Goal: Complete application form: Complete application form

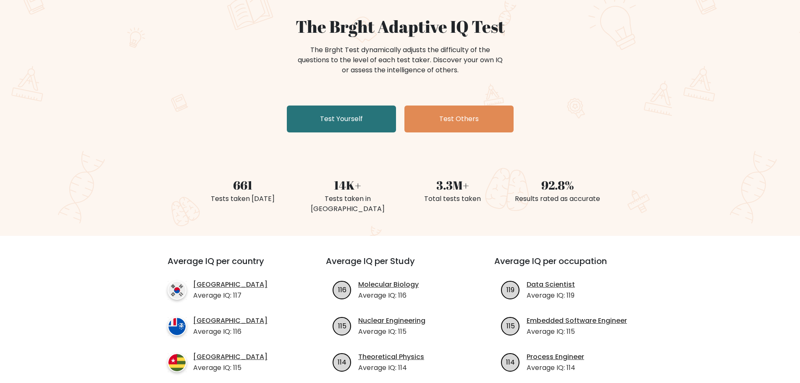
scroll to position [84, 0]
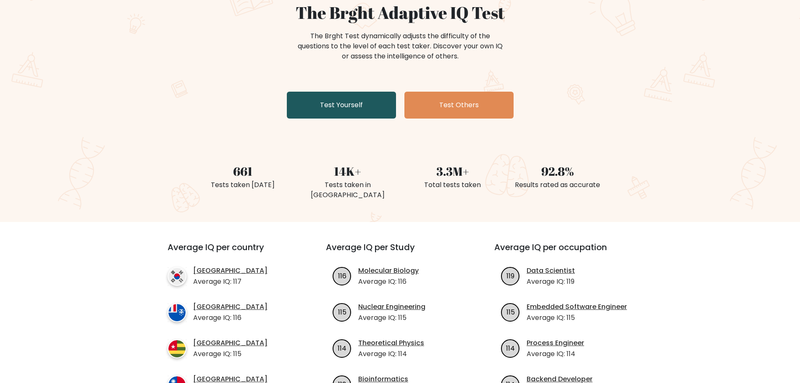
click at [325, 111] on link "Test Yourself" at bounding box center [341, 105] width 109 height 27
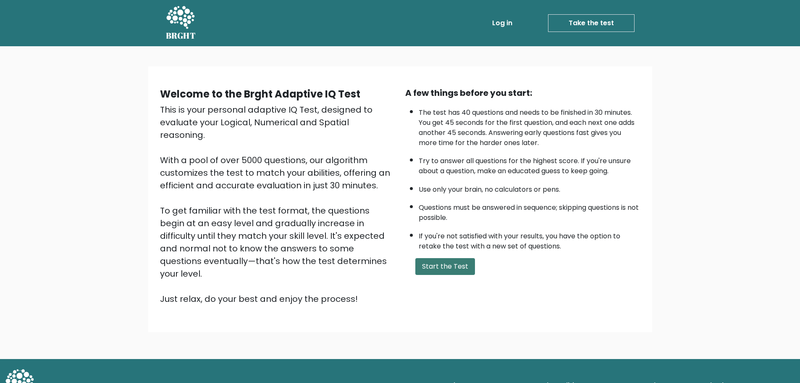
click at [442, 269] on button "Start the Test" at bounding box center [446, 266] width 60 height 17
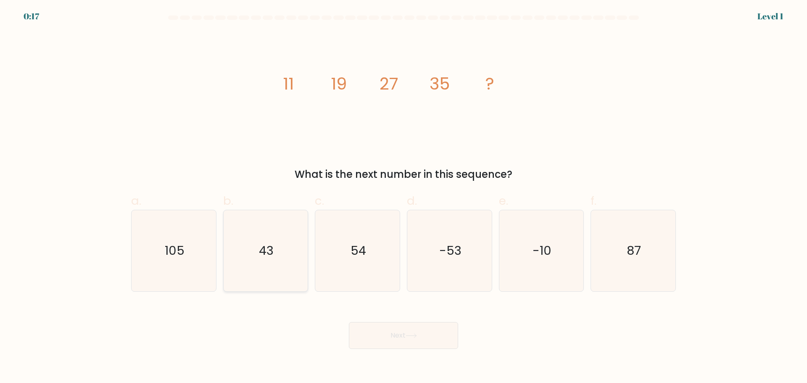
click at [284, 247] on icon "43" at bounding box center [265, 250] width 81 height 81
click at [403, 197] on input "b. 43" at bounding box center [403, 194] width 0 height 5
radio input "true"
click at [421, 338] on button "Next" at bounding box center [403, 335] width 109 height 27
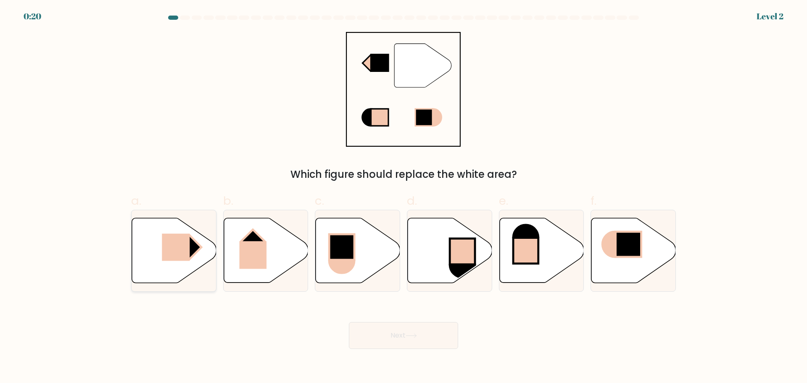
click at [191, 249] on rect at bounding box center [189, 247] width 24 height 24
click at [403, 197] on input "a." at bounding box center [403, 194] width 0 height 5
radio input "true"
click at [380, 337] on button "Next" at bounding box center [403, 335] width 109 height 27
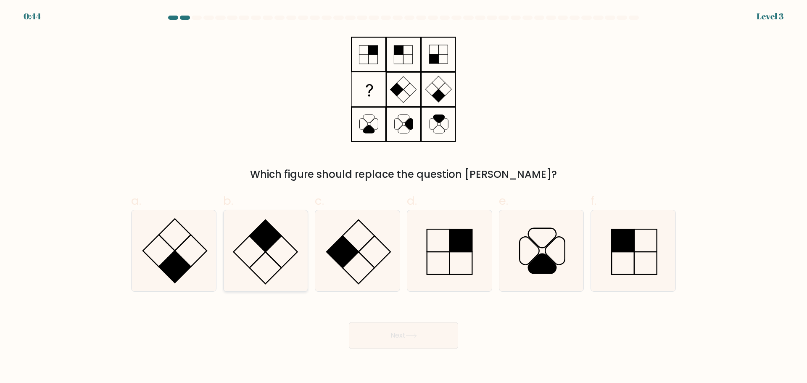
click at [266, 260] on icon at bounding box center [265, 250] width 81 height 81
click at [403, 197] on input "b." at bounding box center [403, 194] width 0 height 5
radio input "true"
click at [368, 326] on button "Next" at bounding box center [403, 335] width 109 height 27
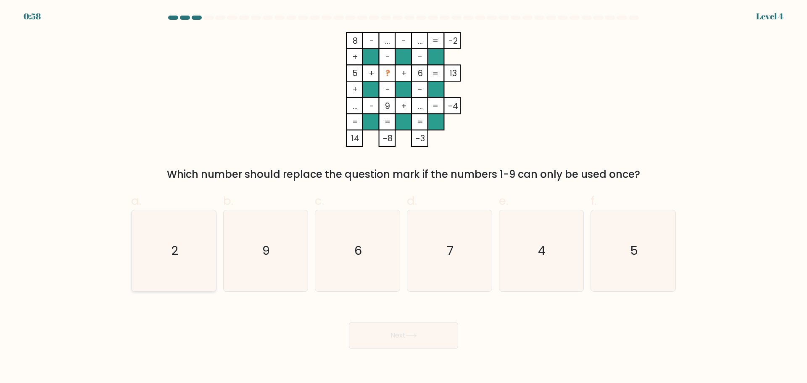
click at [163, 249] on icon "2" at bounding box center [173, 250] width 81 height 81
click at [403, 197] on input "a. 2" at bounding box center [403, 194] width 0 height 5
radio input "true"
click at [377, 333] on button "Next" at bounding box center [403, 335] width 109 height 27
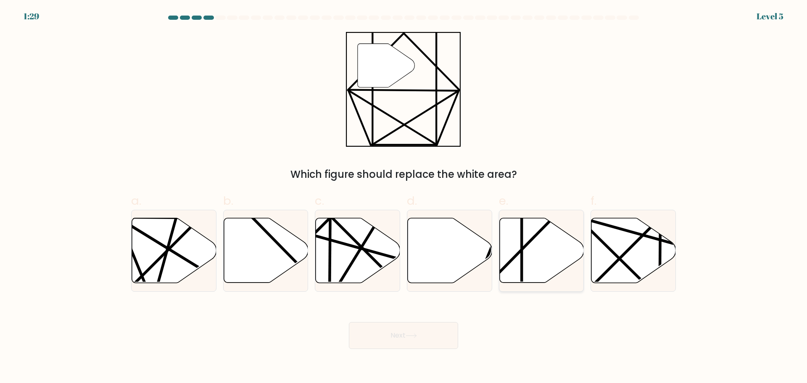
click at [508, 245] on icon at bounding box center [541, 250] width 84 height 65
click at [404, 197] on input "e." at bounding box center [403, 194] width 0 height 5
radio input "true"
click at [426, 330] on button "Next" at bounding box center [403, 335] width 109 height 27
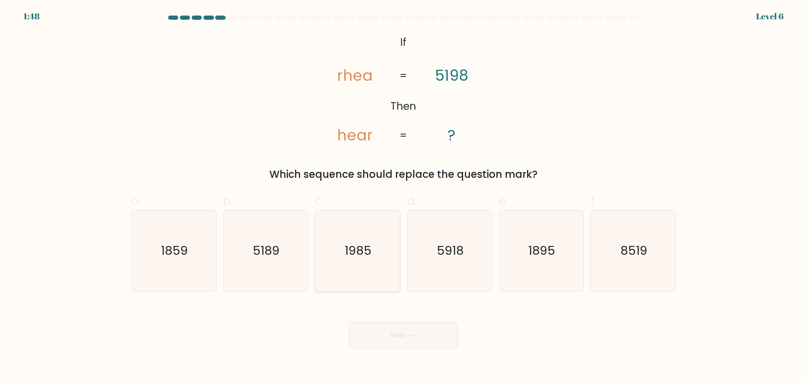
click at [349, 253] on text "1985" at bounding box center [358, 250] width 27 height 17
click at [403, 197] on input "c. 1985" at bounding box center [403, 194] width 0 height 5
radio input "true"
click at [382, 335] on button "Next" at bounding box center [403, 335] width 109 height 27
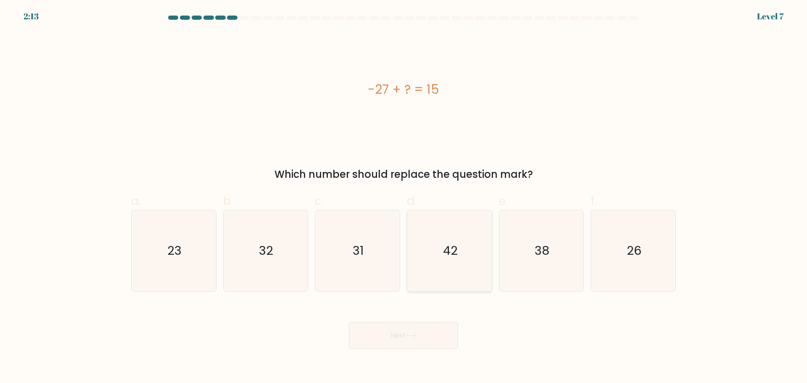
click at [431, 250] on icon "42" at bounding box center [449, 250] width 81 height 81
click at [404, 197] on input "d. 42" at bounding box center [403, 194] width 0 height 5
radio input "true"
click at [376, 339] on button "Next" at bounding box center [403, 335] width 109 height 27
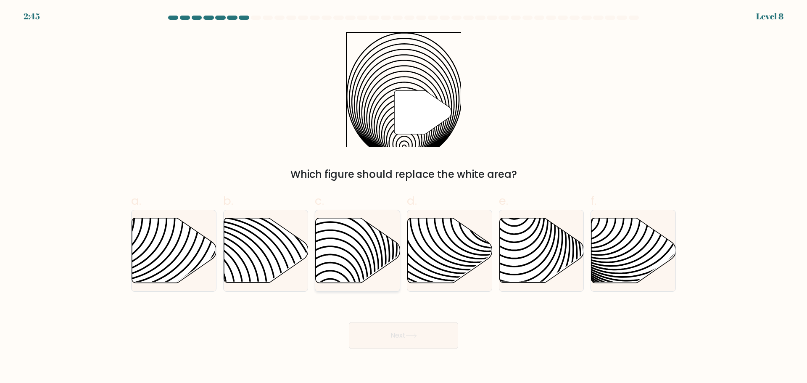
click at [375, 254] on icon at bounding box center [358, 250] width 84 height 65
click at [403, 197] on input "c." at bounding box center [403, 194] width 0 height 5
radio input "true"
click at [414, 328] on button "Next" at bounding box center [403, 335] width 109 height 27
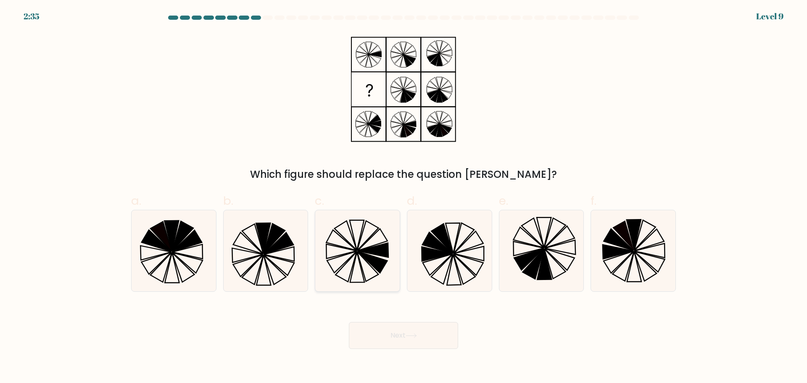
click at [358, 243] on icon at bounding box center [357, 235] width 14 height 30
click at [403, 197] on input "c." at bounding box center [403, 194] width 0 height 5
radio input "true"
click at [381, 341] on button "Next" at bounding box center [403, 335] width 109 height 27
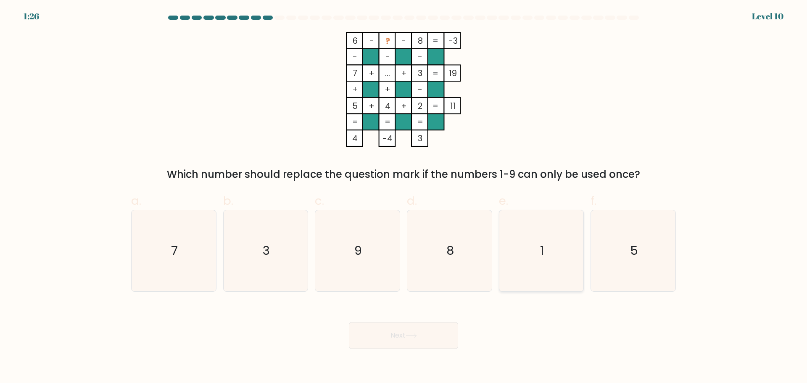
click at [547, 245] on icon "1" at bounding box center [540, 250] width 81 height 81
click at [404, 197] on input "e. 1" at bounding box center [403, 194] width 0 height 5
radio input "true"
click at [385, 345] on button "Next" at bounding box center [403, 335] width 109 height 27
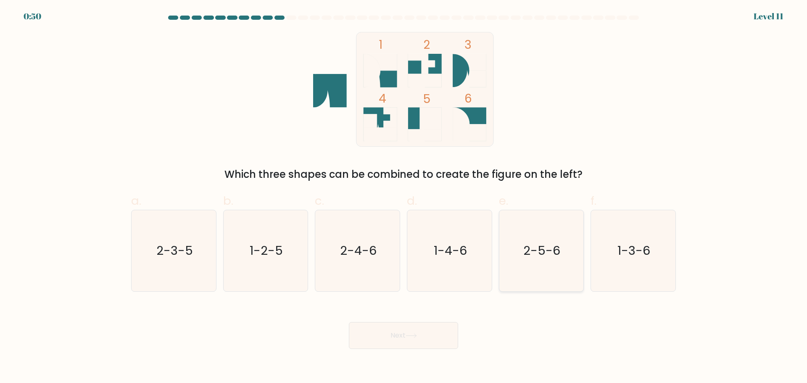
click at [531, 252] on text "2-5-6" at bounding box center [541, 250] width 37 height 17
click at [404, 197] on input "e. 2-5-6" at bounding box center [403, 194] width 0 height 5
radio input "true"
click at [443, 333] on button "Next" at bounding box center [403, 335] width 109 height 27
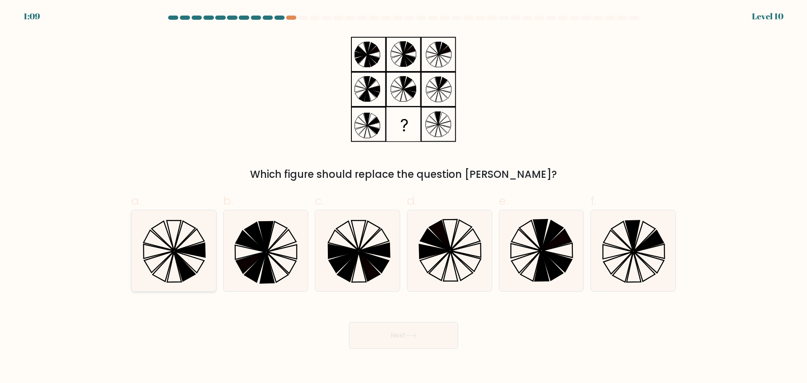
click at [198, 257] on icon at bounding box center [173, 250] width 81 height 81
click at [403, 197] on input "a." at bounding box center [403, 194] width 0 height 5
radio input "true"
click at [441, 333] on button "Next" at bounding box center [403, 335] width 109 height 27
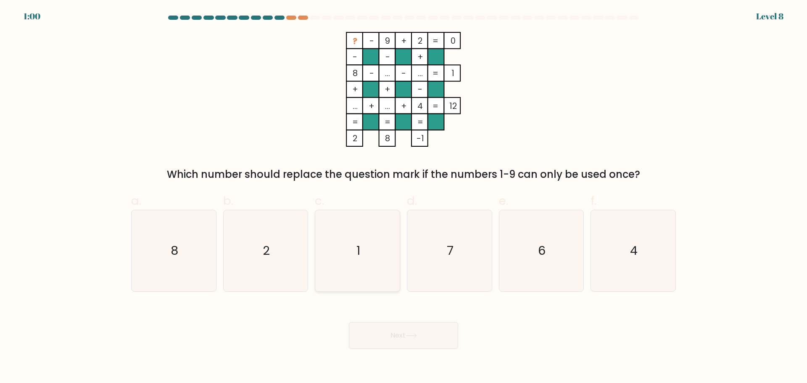
click at [371, 247] on icon "1" at bounding box center [357, 250] width 81 height 81
click at [403, 197] on input "c. 1" at bounding box center [403, 194] width 0 height 5
radio input "true"
click at [399, 329] on button "Next" at bounding box center [403, 335] width 109 height 27
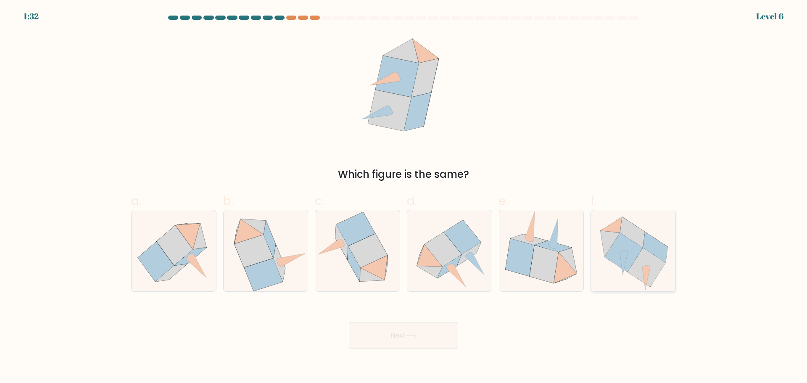
click at [622, 241] on icon at bounding box center [624, 252] width 38 height 39
click at [404, 197] on input "f." at bounding box center [403, 194] width 0 height 5
radio input "true"
click at [466, 259] on icon at bounding box center [469, 253] width 24 height 23
click at [404, 197] on input "d." at bounding box center [403, 194] width 0 height 5
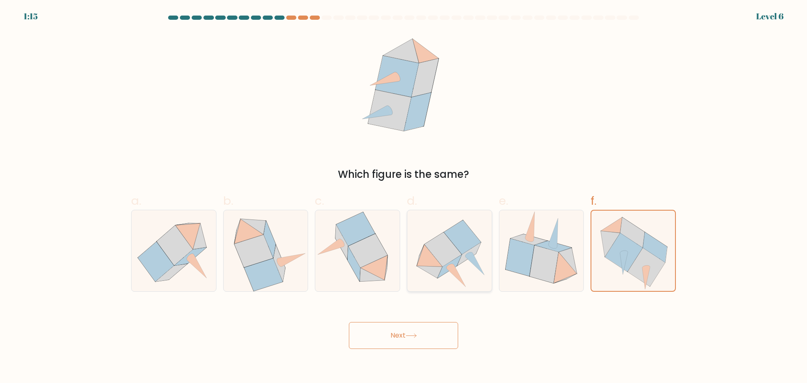
radio input "true"
click at [408, 330] on button "Next" at bounding box center [403, 335] width 109 height 27
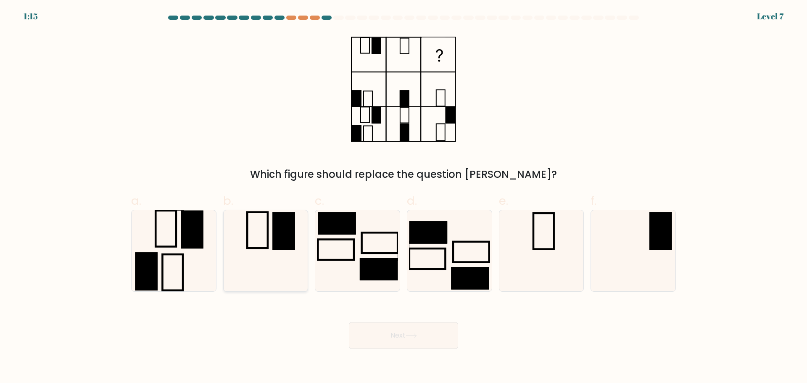
click at [288, 234] on rect at bounding box center [284, 231] width 22 height 38
click at [403, 197] on input "b." at bounding box center [403, 194] width 0 height 5
radio input "true"
click at [376, 331] on button "Next" at bounding box center [403, 335] width 109 height 27
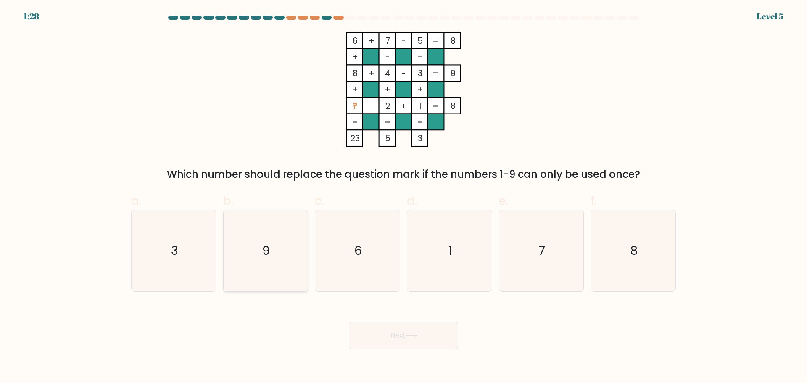
click at [280, 261] on icon "9" at bounding box center [265, 250] width 81 height 81
click at [403, 197] on input "b. 9" at bounding box center [403, 194] width 0 height 5
radio input "true"
click at [371, 331] on button "Next" at bounding box center [403, 335] width 109 height 27
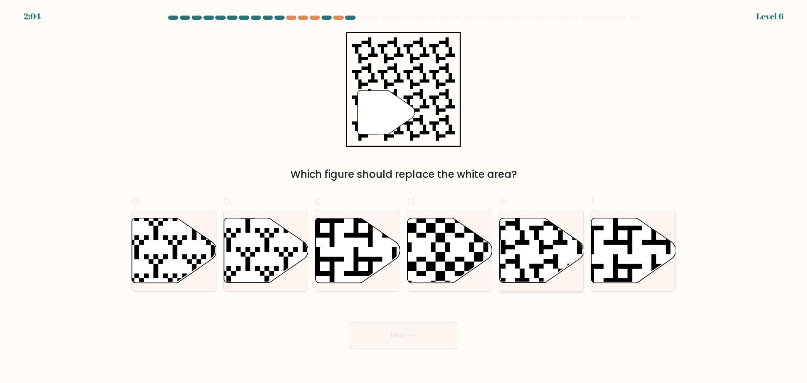
click at [521, 242] on icon at bounding box center [567, 215] width 153 height 153
click at [404, 197] on input "e." at bounding box center [403, 194] width 0 height 5
radio input "true"
click at [432, 337] on button "Next" at bounding box center [403, 335] width 109 height 27
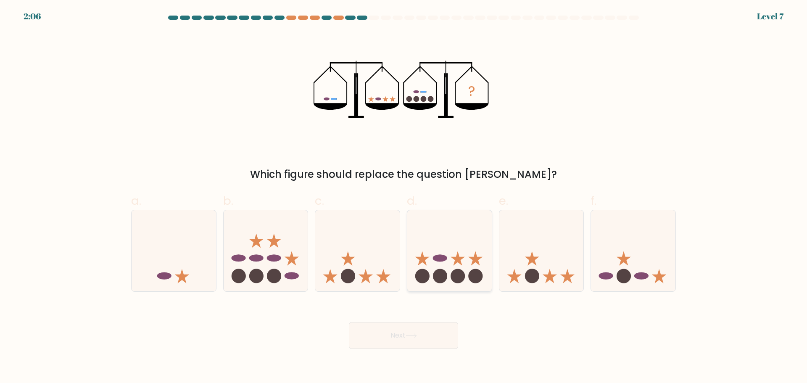
click at [439, 266] on icon at bounding box center [449, 251] width 84 height 70
click at [404, 197] on input "d." at bounding box center [403, 194] width 0 height 5
radio input "true"
click at [414, 335] on icon at bounding box center [410, 335] width 11 height 5
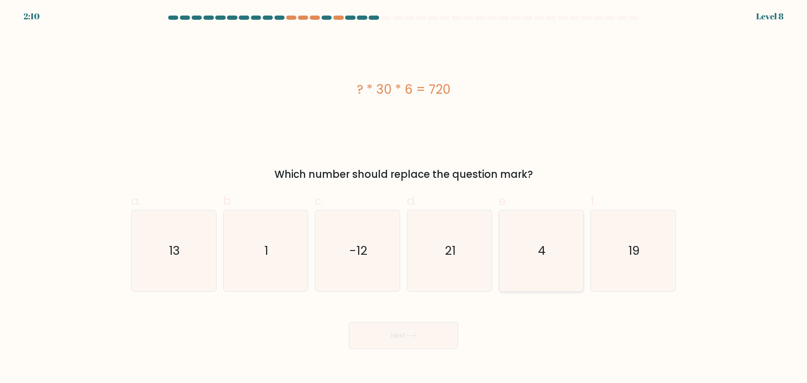
click at [523, 232] on icon "4" at bounding box center [540, 250] width 81 height 81
click at [404, 197] on input "e. 4" at bounding box center [403, 194] width 0 height 5
radio input "true"
click at [425, 335] on button "Next" at bounding box center [403, 335] width 109 height 27
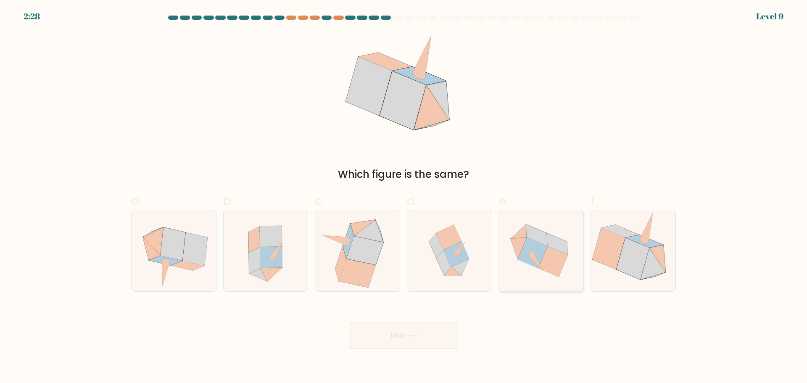
click at [548, 244] on icon at bounding box center [556, 244] width 21 height 22
click at [404, 197] on input "e." at bounding box center [403, 194] width 0 height 5
radio input "true"
click at [402, 337] on button "Next" at bounding box center [403, 335] width 109 height 27
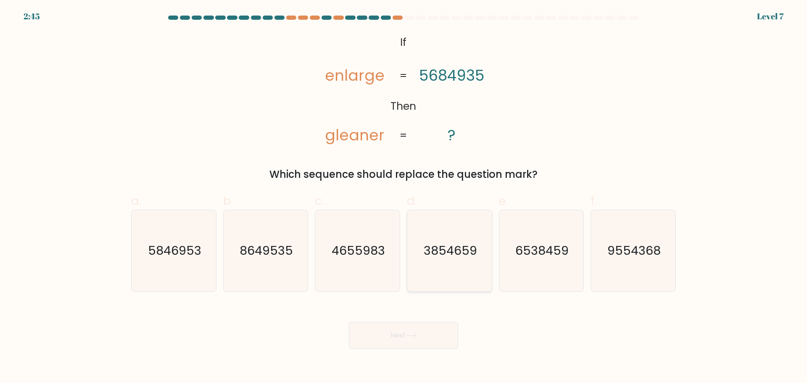
click at [421, 252] on icon "3854659" at bounding box center [449, 250] width 81 height 81
click at [404, 197] on input "d. 3854659" at bounding box center [403, 194] width 0 height 5
radio input "true"
click at [396, 334] on button "Next" at bounding box center [403, 335] width 109 height 27
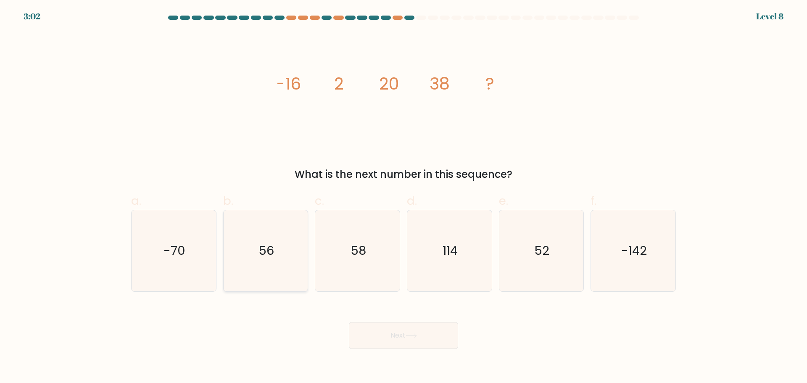
click at [234, 271] on icon "56" at bounding box center [265, 250] width 81 height 81
click at [403, 197] on input "b. 56" at bounding box center [403, 194] width 0 height 5
radio input "true"
click at [383, 328] on button "Next" at bounding box center [403, 335] width 109 height 27
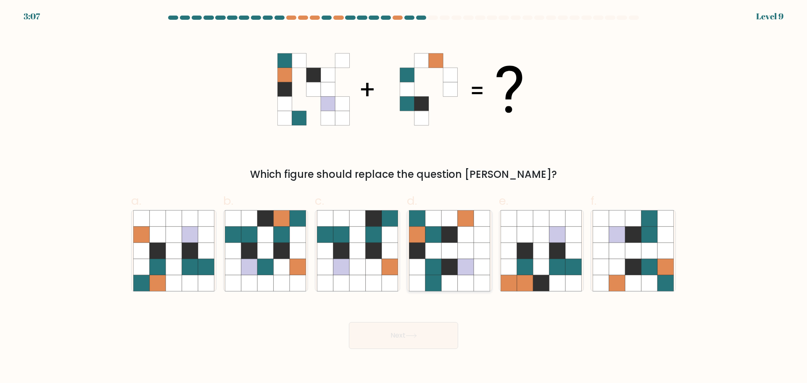
drag, startPoint x: 426, startPoint y: 234, endPoint x: 426, endPoint y: 248, distance: 14.7
click at [426, 234] on icon at bounding box center [433, 234] width 16 height 16
click at [404, 197] on input "d." at bounding box center [403, 194] width 0 height 5
radio input "true"
click at [419, 324] on button "Next" at bounding box center [403, 335] width 109 height 27
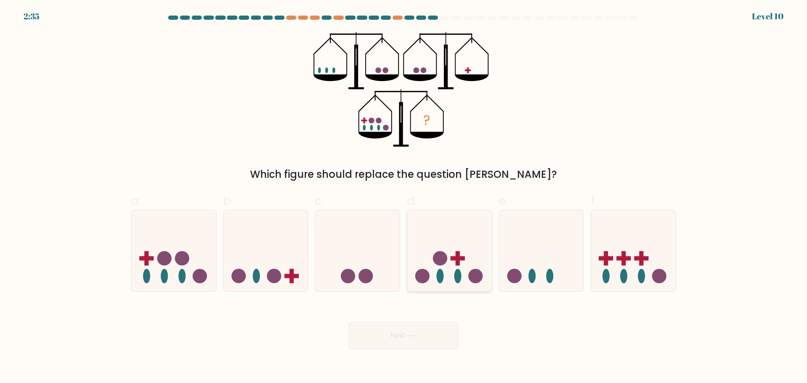
click at [469, 281] on icon at bounding box center [449, 251] width 84 height 70
click at [404, 197] on input "d." at bounding box center [403, 194] width 0 height 5
radio input "true"
click at [418, 342] on button "Next" at bounding box center [403, 335] width 109 height 27
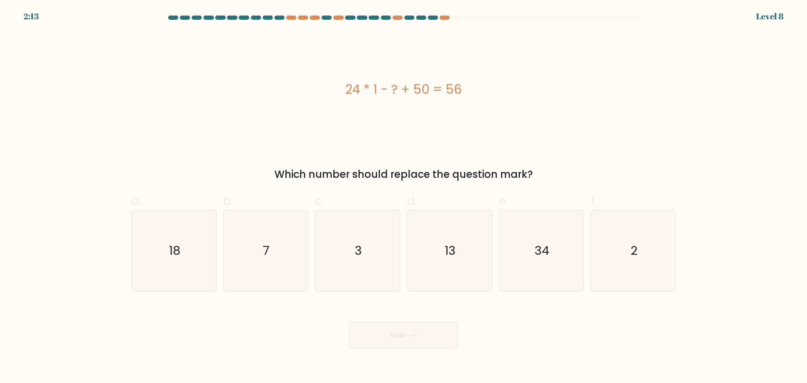
drag, startPoint x: 529, startPoint y: 263, endPoint x: 495, endPoint y: 288, distance: 41.8
click at [529, 263] on icon "34" at bounding box center [540, 250] width 81 height 81
click at [404, 197] on input "e. 34" at bounding box center [403, 194] width 0 height 5
radio input "true"
click at [426, 333] on button "Next" at bounding box center [403, 335] width 109 height 27
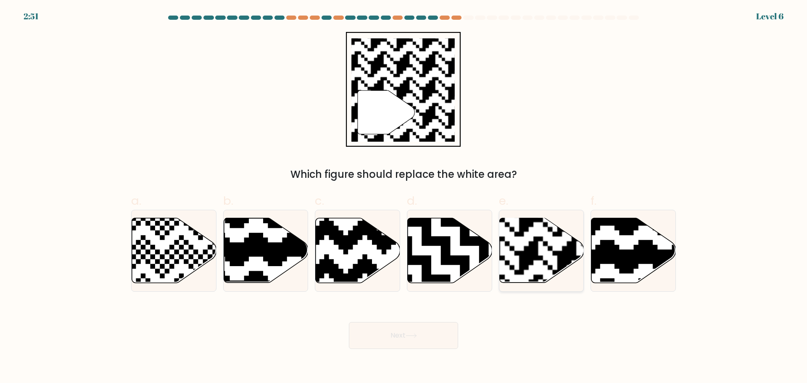
click at [555, 269] on rect at bounding box center [566, 217] width 153 height 153
click at [404, 197] on input "e." at bounding box center [403, 194] width 0 height 5
radio input "true"
click at [420, 332] on button "Next" at bounding box center [403, 335] width 109 height 27
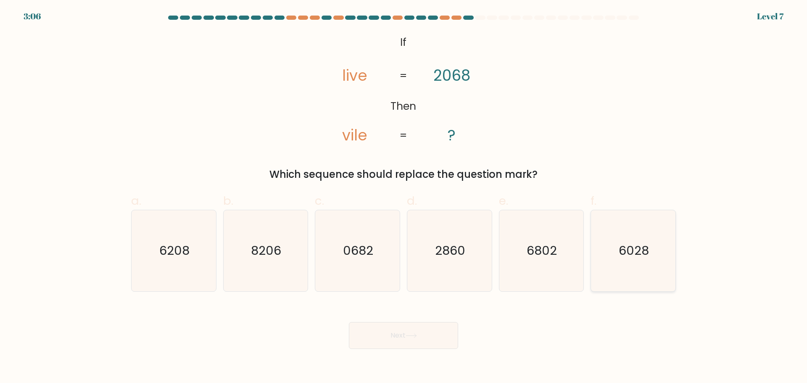
click at [626, 251] on text "6028" at bounding box center [634, 250] width 30 height 17
click at [404, 197] on input "f. 6028" at bounding box center [403, 194] width 0 height 5
radio input "true"
click at [447, 341] on button "Next" at bounding box center [403, 335] width 109 height 27
click at [415, 329] on button "Next" at bounding box center [403, 335] width 109 height 27
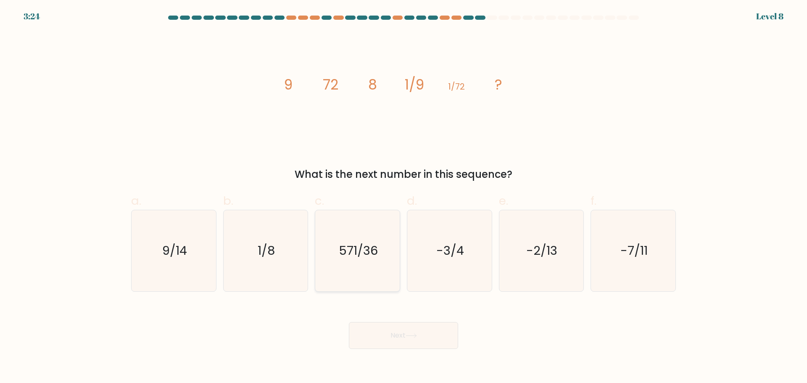
click at [341, 257] on text "571/36" at bounding box center [358, 250] width 39 height 17
click at [403, 197] on input "c. 571/36" at bounding box center [403, 194] width 0 height 5
radio input "true"
click at [412, 353] on body "3:24 Level 8" at bounding box center [403, 191] width 807 height 383
click at [409, 335] on icon at bounding box center [410, 335] width 11 height 5
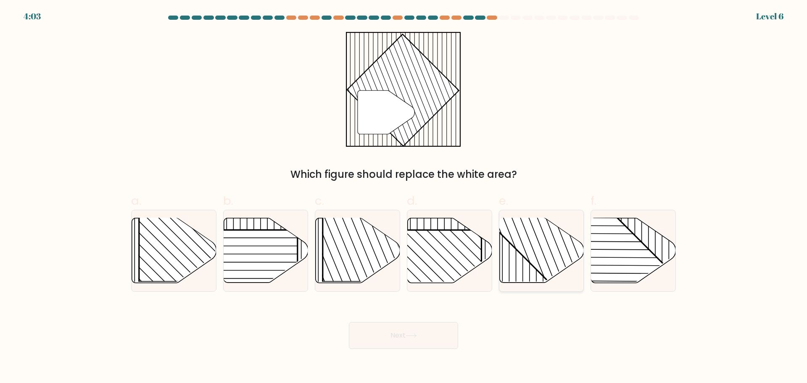
click at [545, 257] on rect at bounding box center [567, 217] width 166 height 166
click at [404, 197] on input "e." at bounding box center [403, 194] width 0 height 5
radio input "true"
click at [423, 336] on button "Next" at bounding box center [403, 335] width 109 height 27
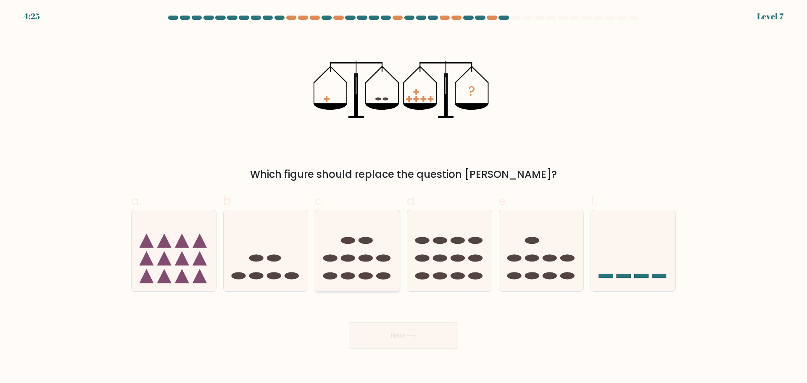
click at [365, 245] on icon at bounding box center [357, 251] width 84 height 70
click at [403, 197] on input "c." at bounding box center [403, 194] width 0 height 5
radio input "true"
click at [414, 342] on button "Next" at bounding box center [403, 335] width 109 height 27
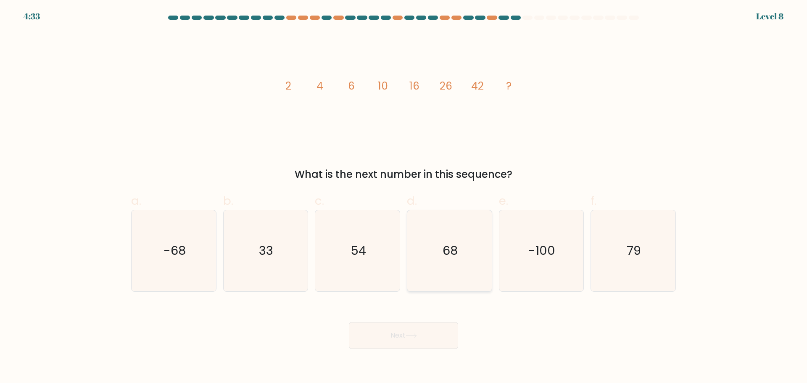
drag, startPoint x: 471, startPoint y: 230, endPoint x: 434, endPoint y: 288, distance: 68.5
click at [471, 230] on icon "68" at bounding box center [449, 250] width 81 height 81
click at [404, 197] on input "d. 68" at bounding box center [403, 194] width 0 height 5
radio input "true"
click at [408, 336] on icon at bounding box center [410, 335] width 11 height 5
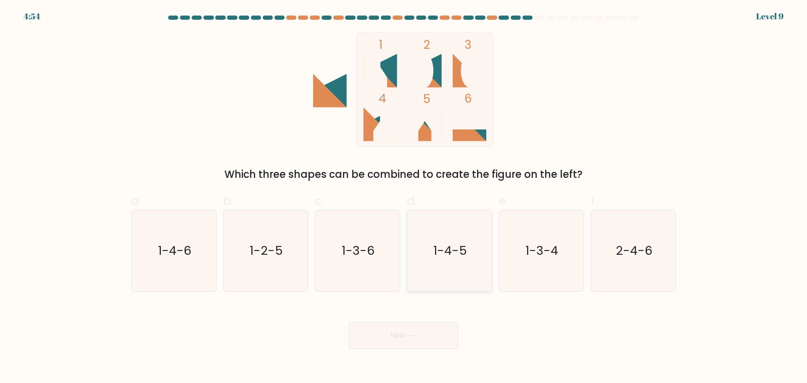
click at [458, 255] on text "1-4-5" at bounding box center [450, 250] width 34 height 17
click at [404, 197] on input "d. 1-4-5" at bounding box center [403, 194] width 0 height 5
radio input "true"
click at [390, 329] on button "Next" at bounding box center [403, 335] width 109 height 27
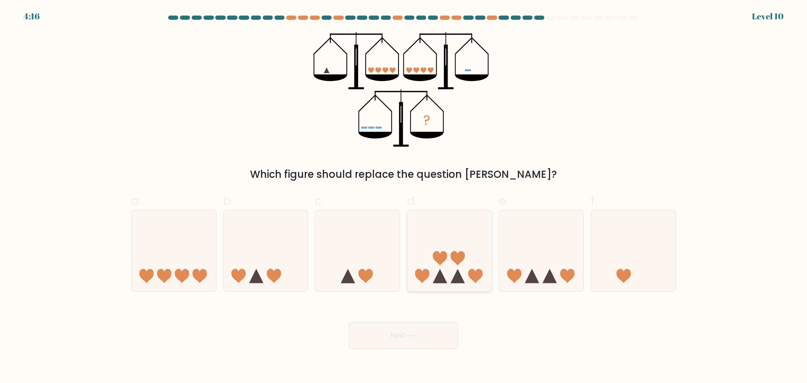
click at [461, 282] on icon at bounding box center [457, 276] width 14 height 14
click at [404, 197] on input "d." at bounding box center [403, 194] width 0 height 5
radio input "true"
click at [406, 332] on button "Next" at bounding box center [403, 335] width 109 height 27
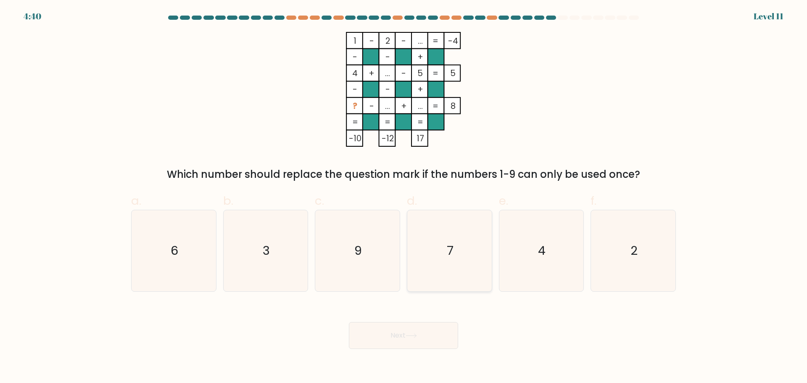
click at [474, 251] on icon "7" at bounding box center [449, 250] width 81 height 81
click at [404, 197] on input "d. 7" at bounding box center [403, 194] width 0 height 5
radio input "true"
click at [394, 336] on button "Next" at bounding box center [403, 335] width 109 height 27
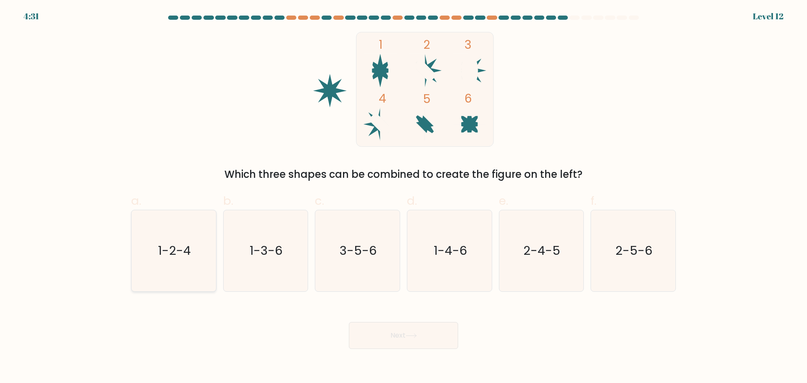
drag, startPoint x: 140, startPoint y: 277, endPoint x: 164, endPoint y: 276, distance: 24.0
click at [140, 277] on icon "1-2-4" at bounding box center [173, 250] width 81 height 81
click at [403, 197] on input "a. 1-2-4" at bounding box center [403, 194] width 0 height 5
radio input "true"
click at [365, 325] on button "Next" at bounding box center [403, 335] width 109 height 27
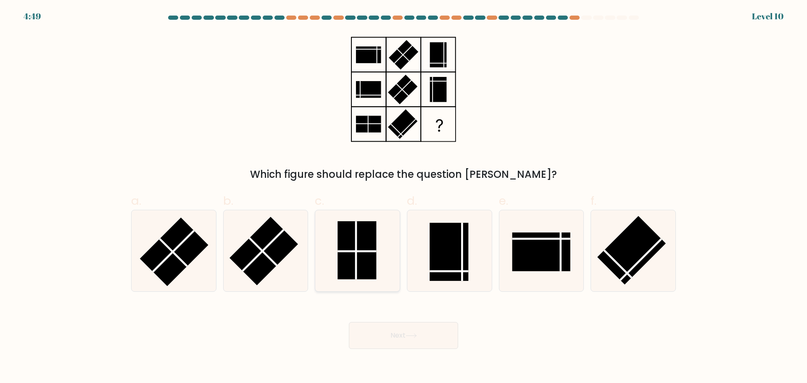
click at [380, 259] on icon at bounding box center [357, 250] width 81 height 81
click at [403, 197] on input "c." at bounding box center [403, 194] width 0 height 5
radio input "true"
click at [381, 338] on button "Next" at bounding box center [403, 335] width 109 height 27
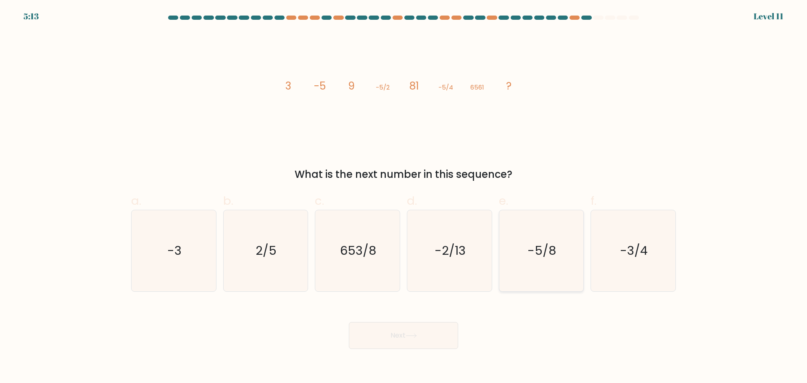
drag, startPoint x: 535, startPoint y: 255, endPoint x: 513, endPoint y: 274, distance: 29.5
click at [535, 255] on text "-5/8" at bounding box center [542, 250] width 29 height 17
click at [404, 197] on input "e. -5/8" at bounding box center [403, 194] width 0 height 5
radio input "true"
click at [435, 326] on button "Next" at bounding box center [403, 335] width 109 height 27
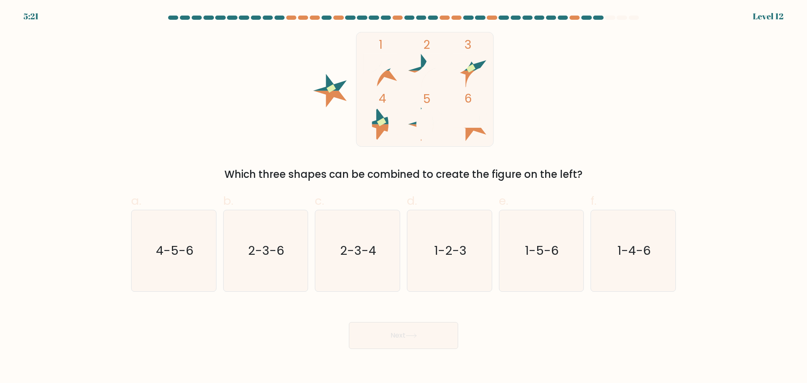
drag, startPoint x: 181, startPoint y: 246, endPoint x: 397, endPoint y: 356, distance: 241.6
click at [181, 246] on text "4-5-6" at bounding box center [174, 250] width 37 height 17
click at [403, 197] on input "a. 4-5-6" at bounding box center [403, 194] width 0 height 5
radio input "true"
click at [389, 342] on button "Next" at bounding box center [403, 335] width 109 height 27
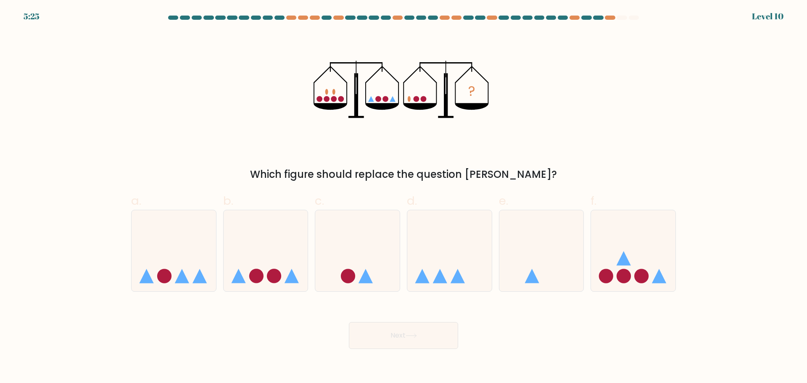
drag, startPoint x: 355, startPoint y: 257, endPoint x: 386, endPoint y: 314, distance: 65.0
click at [355, 257] on icon at bounding box center [357, 251] width 84 height 70
click at [403, 197] on input "c." at bounding box center [403, 194] width 0 height 5
radio input "true"
click at [393, 336] on button "Next" at bounding box center [403, 335] width 109 height 27
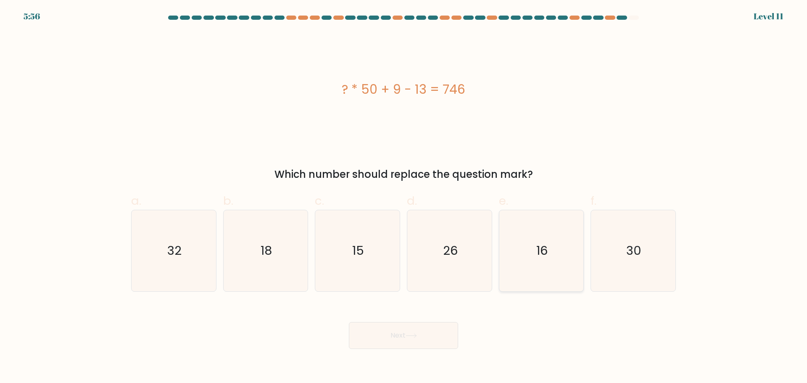
click at [510, 250] on icon "16" at bounding box center [540, 250] width 81 height 81
click at [404, 197] on input "e. 16" at bounding box center [403, 194] width 0 height 5
radio input "true"
click at [407, 341] on button "Next" at bounding box center [403, 335] width 109 height 27
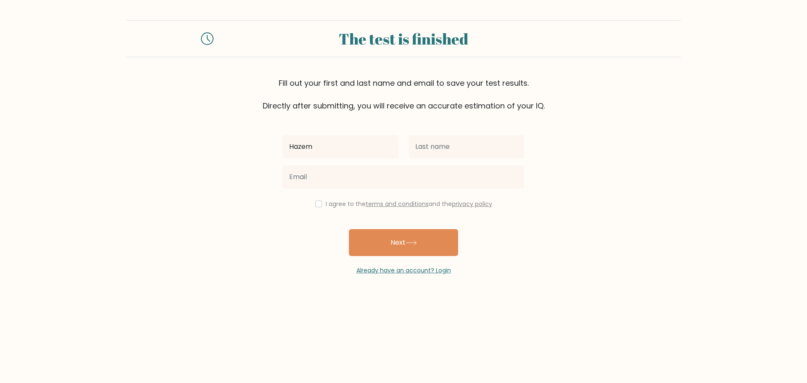
type input "Hazem"
click at [427, 139] on input "text" at bounding box center [466, 147] width 116 height 24
click at [456, 158] on div "Hazem" at bounding box center [466, 147] width 126 height 30
click at [454, 154] on input "Hazem" at bounding box center [466, 147] width 116 height 24
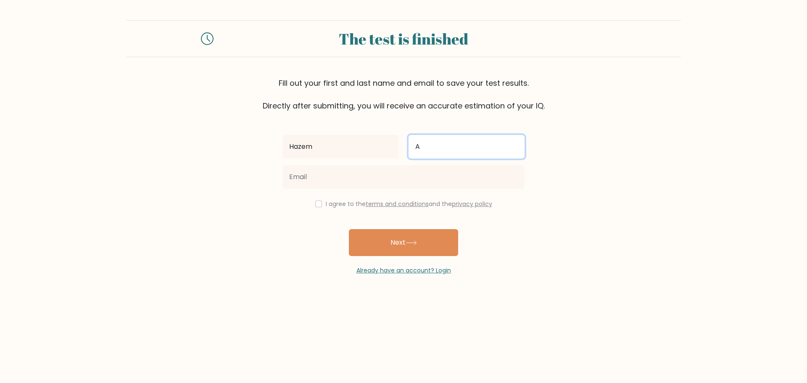
type input "Allagui"
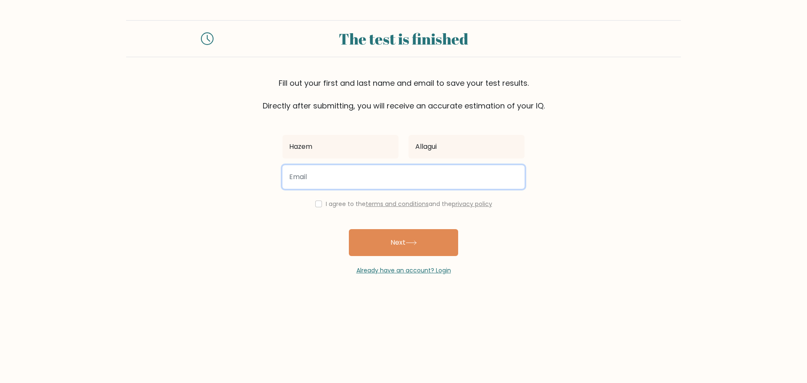
click at [440, 179] on input "email" at bounding box center [403, 177] width 242 height 24
type input "hazemalllagui@gmail.com"
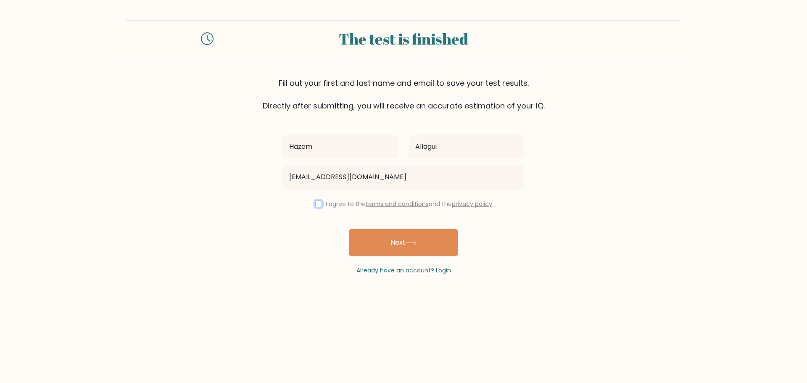
click at [315, 204] on input "checkbox" at bounding box center [318, 203] width 7 height 7
checkbox input "true"
click at [390, 243] on button "Next" at bounding box center [403, 242] width 109 height 27
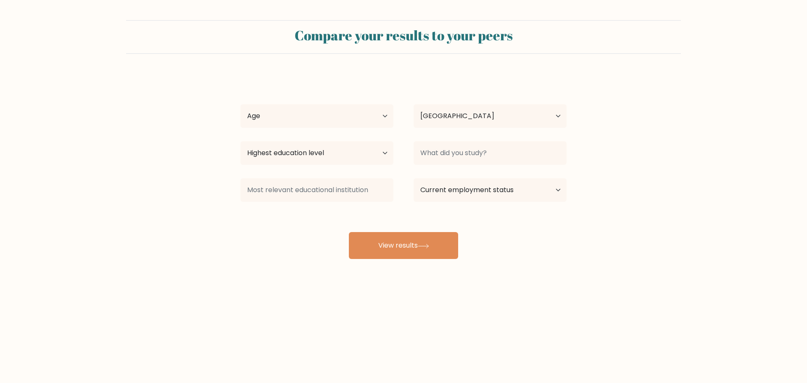
select select "TN"
click at [277, 122] on select "Age Under 18 years old 18-24 years old 25-34 years old 35-44 years old 45-54 ye…" at bounding box center [316, 116] width 153 height 24
select select "18_24"
click at [240, 104] on select "Age Under 18 years old 18-24 years old 25-34 years old 35-44 years old 45-54 ye…" at bounding box center [316, 116] width 153 height 24
click at [309, 150] on select "Highest education level No schooling Primary Lower Secondary Upper Secondary Oc…" at bounding box center [316, 153] width 153 height 24
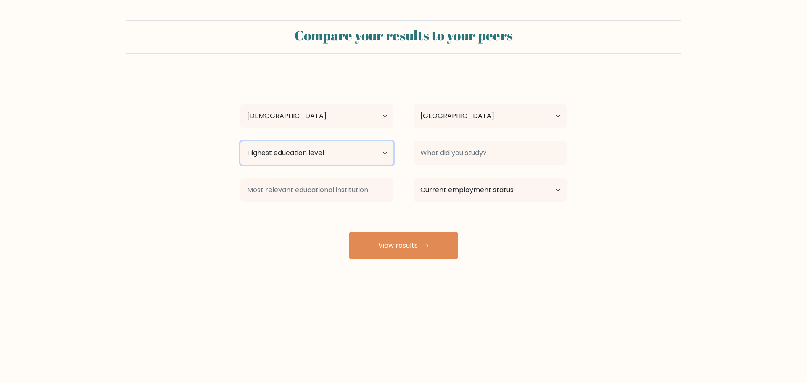
select select "bachelors_degree"
click at [240, 141] on select "Highest education level No schooling Primary Lower Secondary Upper Secondary Oc…" at bounding box center [316, 153] width 153 height 24
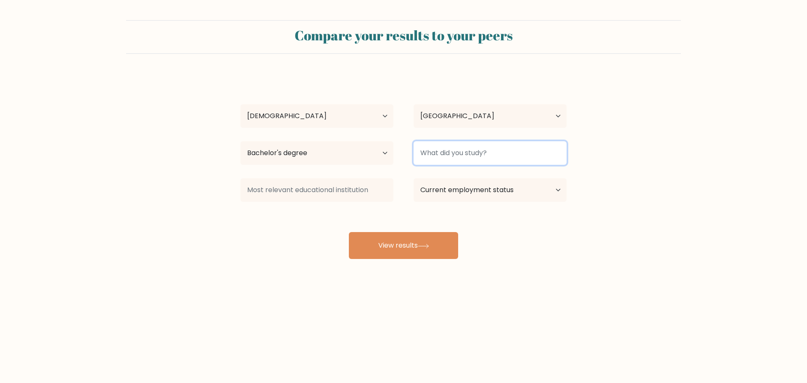
click at [459, 157] on input at bounding box center [489, 153] width 153 height 24
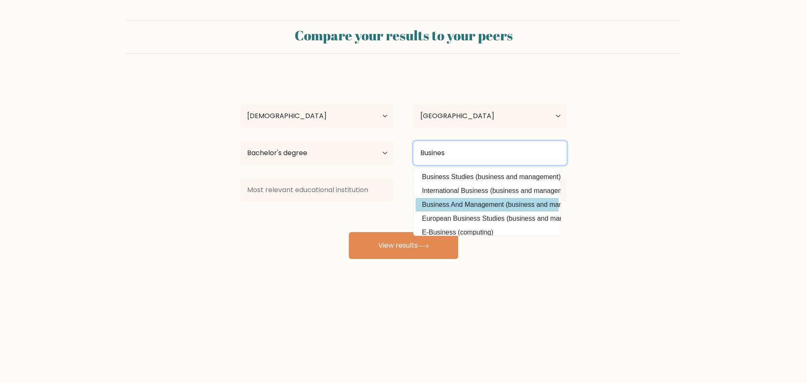
type input "Busines"
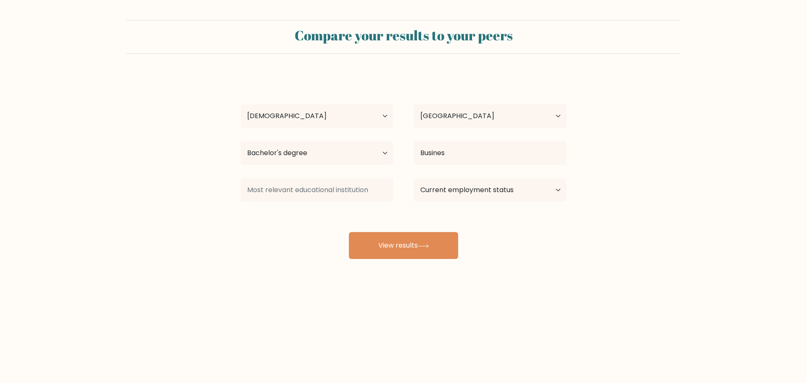
click at [470, 200] on div "Hazem Allagui Age Under 18 years old 18-24 years old 25-34 years old 35-44 year…" at bounding box center [403, 166] width 336 height 185
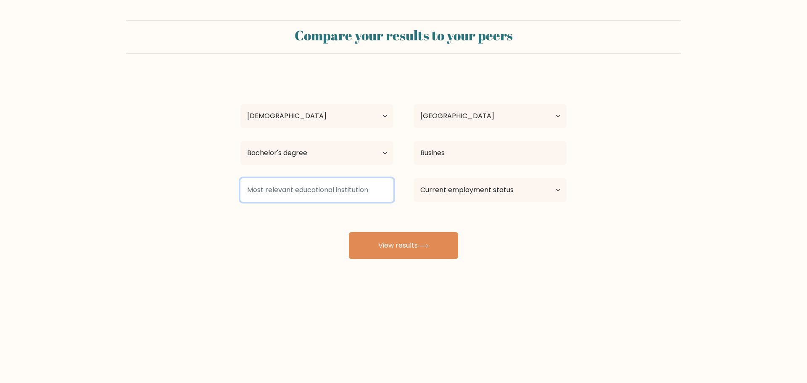
click at [307, 196] on input at bounding box center [316, 190] width 153 height 24
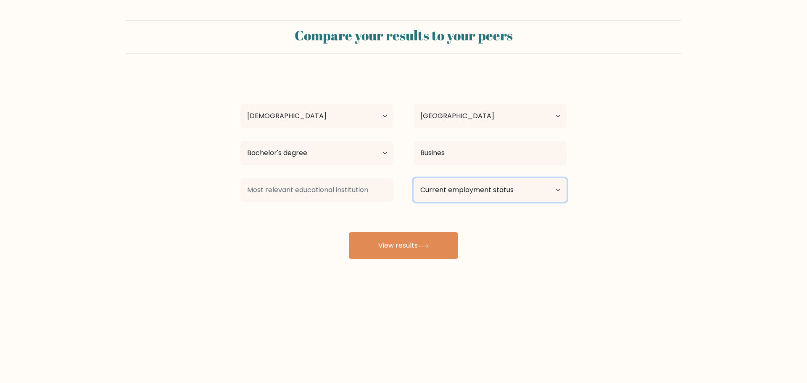
click at [462, 194] on select "Current employment status Employed Student Retired Other / prefer not to answer" at bounding box center [489, 190] width 153 height 24
click at [413, 178] on select "Current employment status Employed Student Retired Other / prefer not to answer" at bounding box center [489, 190] width 153 height 24
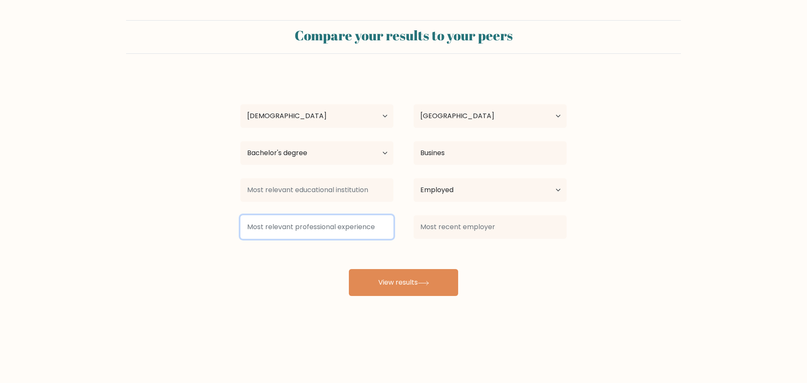
click at [349, 231] on input at bounding box center [316, 227] width 153 height 24
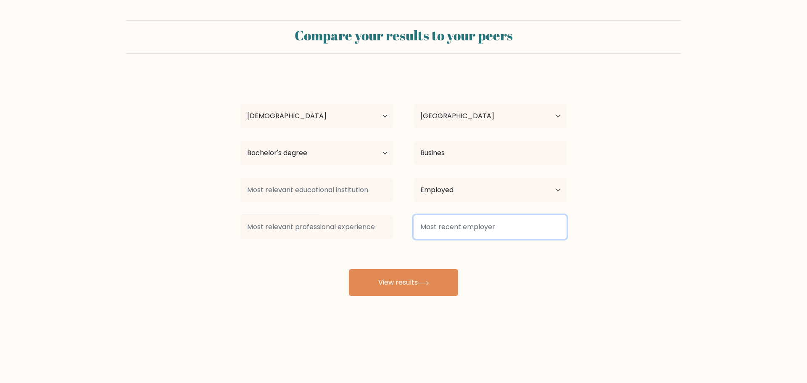
click at [434, 232] on input at bounding box center [489, 227] width 153 height 24
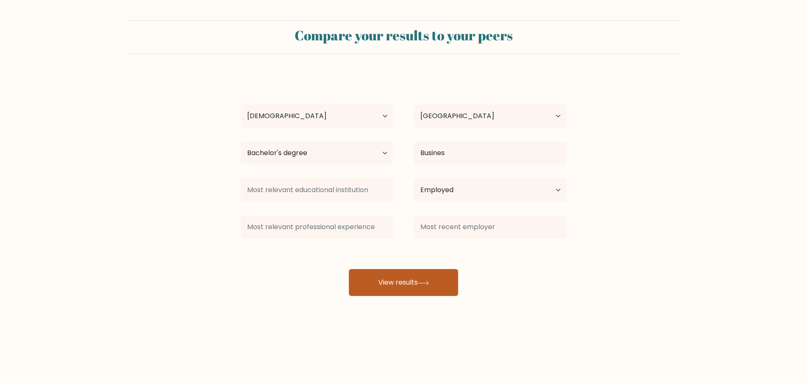
click at [423, 281] on icon at bounding box center [423, 283] width 11 height 5
click at [403, 196] on div at bounding box center [316, 190] width 173 height 30
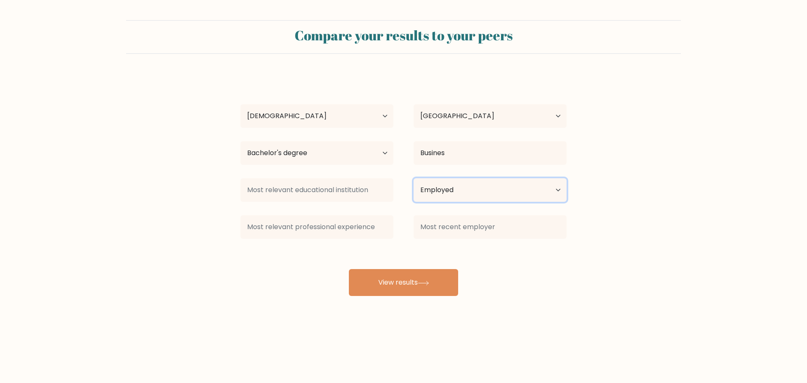
click at [433, 194] on select "Current employment status Employed Student Retired Other / prefer not to answer" at bounding box center [489, 190] width 153 height 24
select select "student"
click at [413, 178] on select "Current employment status Employed Student Retired Other / prefer not to answer" at bounding box center [489, 190] width 153 height 24
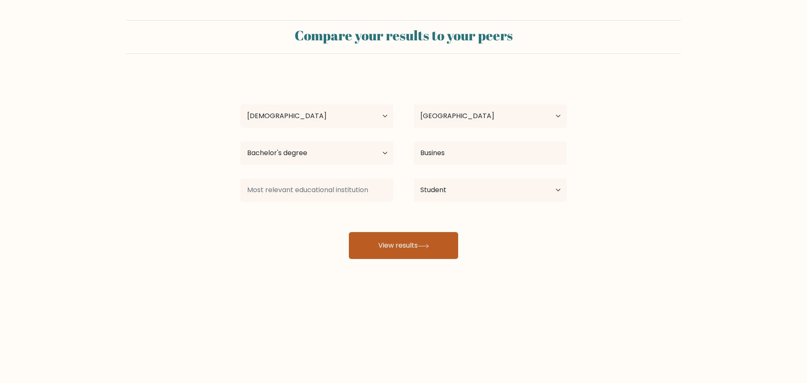
click at [391, 237] on button "View results" at bounding box center [403, 245] width 109 height 27
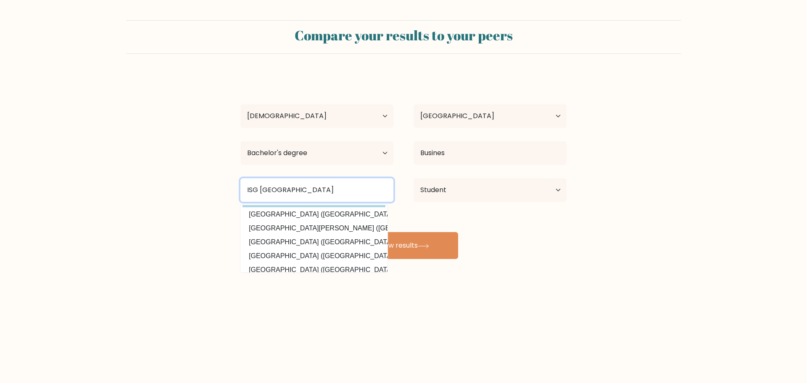
scroll to position [82, 0]
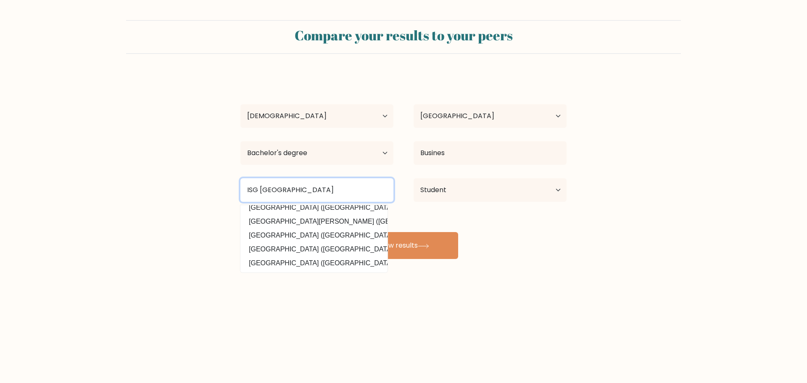
click at [252, 189] on input "ISG Tunis" at bounding box center [316, 190] width 153 height 24
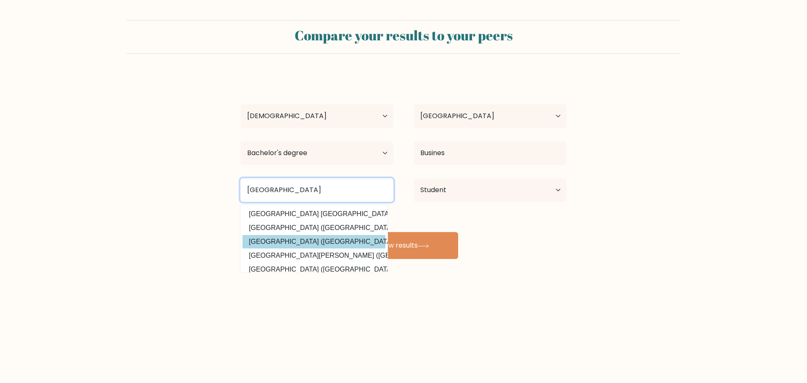
scroll to position [42, 0]
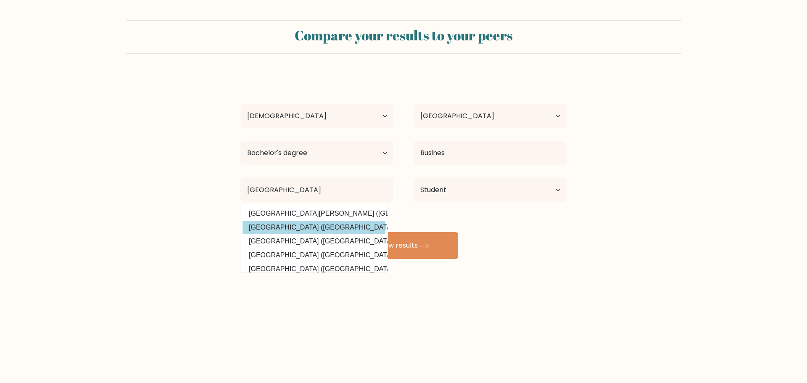
click at [338, 229] on option "Université Tunis Carthage (Tunisia)" at bounding box center [313, 227] width 143 height 13
type input "Université Tunis Carthage"
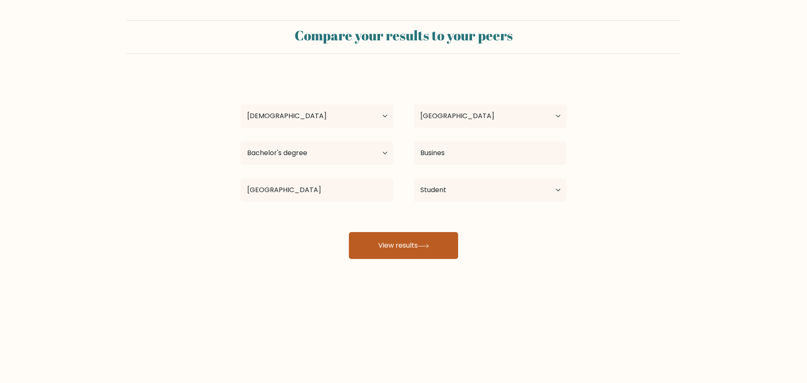
click at [392, 242] on button "View results" at bounding box center [403, 245] width 109 height 27
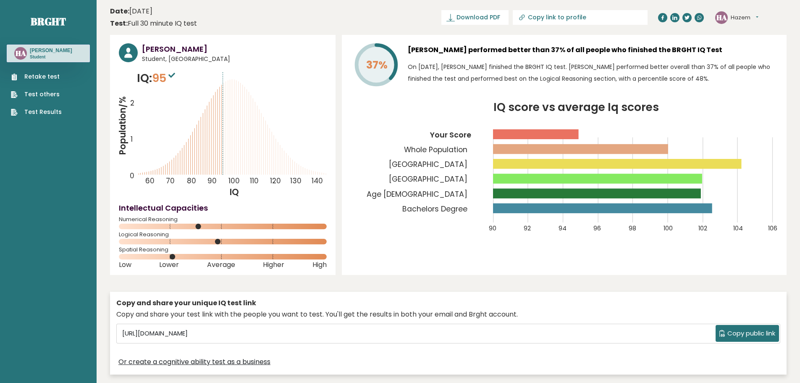
click at [53, 94] on link "Test others" at bounding box center [36, 94] width 51 height 9
click at [170, 77] on sup at bounding box center [171, 75] width 11 height 12
click at [167, 78] on span "95" at bounding box center [164, 78] width 25 height 16
